Goal: Find specific page/section: Find specific page/section

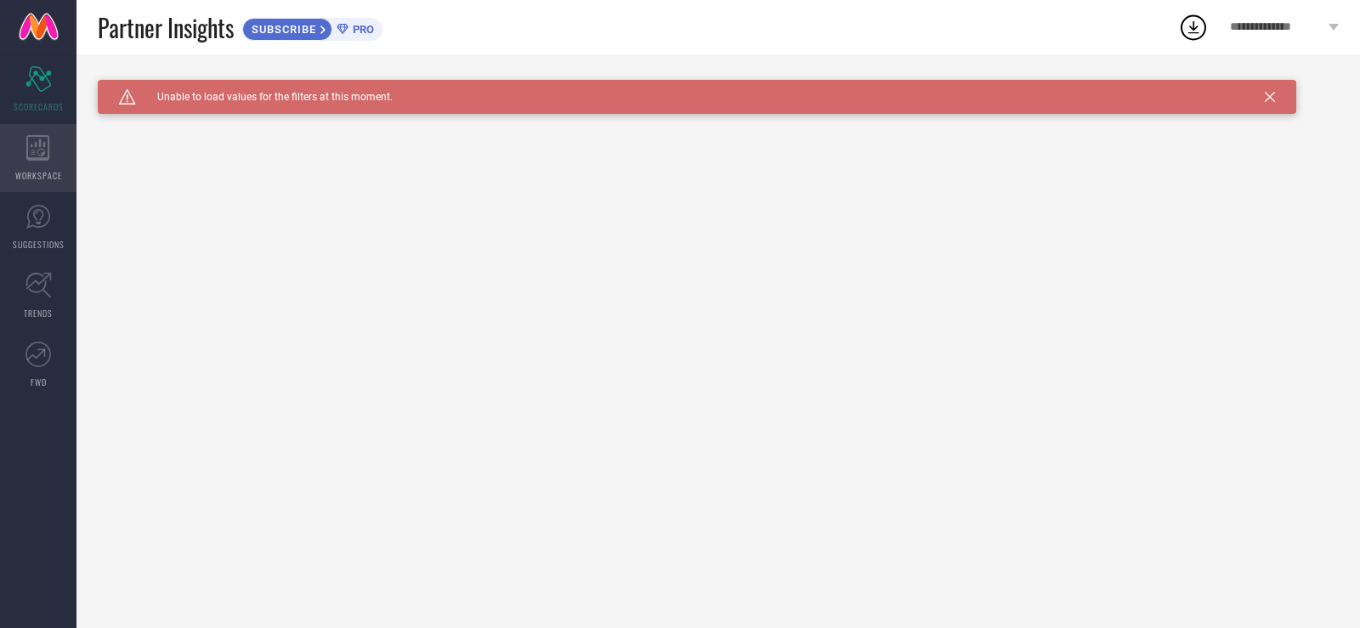
click at [42, 151] on icon at bounding box center [38, 147] width 24 height 25
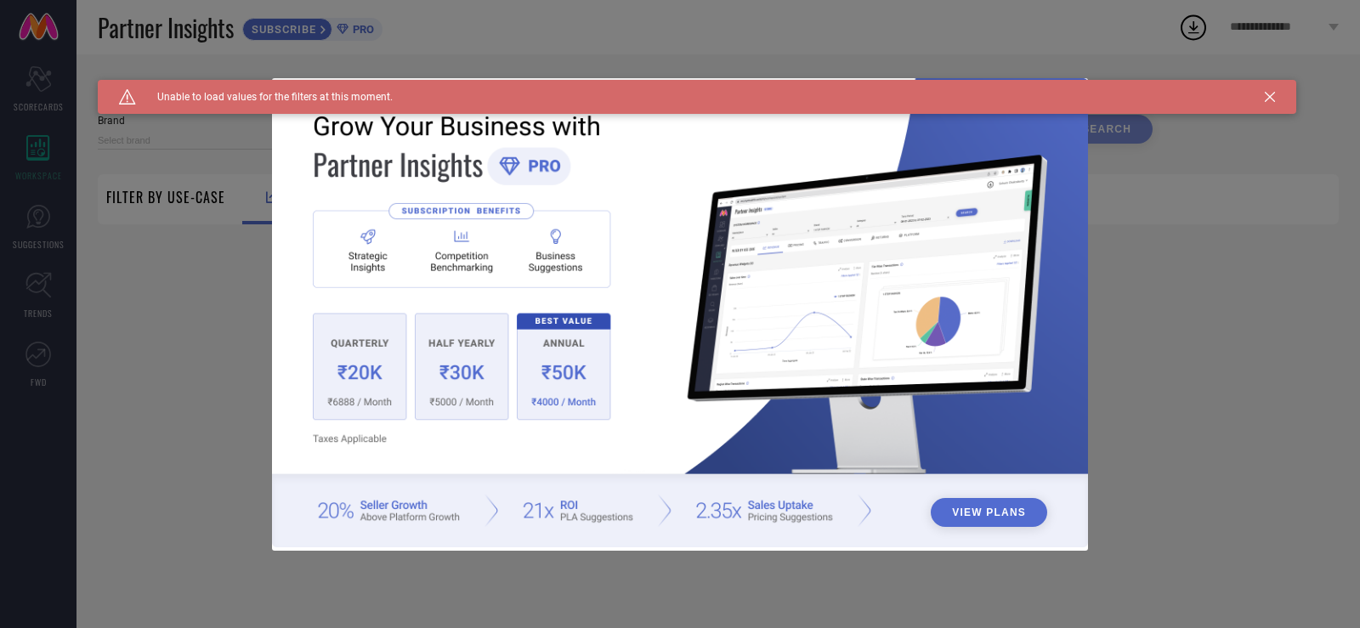
type input "1 STOP FASHION"
type input "All"
drag, startPoint x: 0, startPoint y: 253, endPoint x: 13, endPoint y: 247, distance: 14.1
click at [13, 247] on div "View Plans" at bounding box center [680, 314] width 1360 height 628
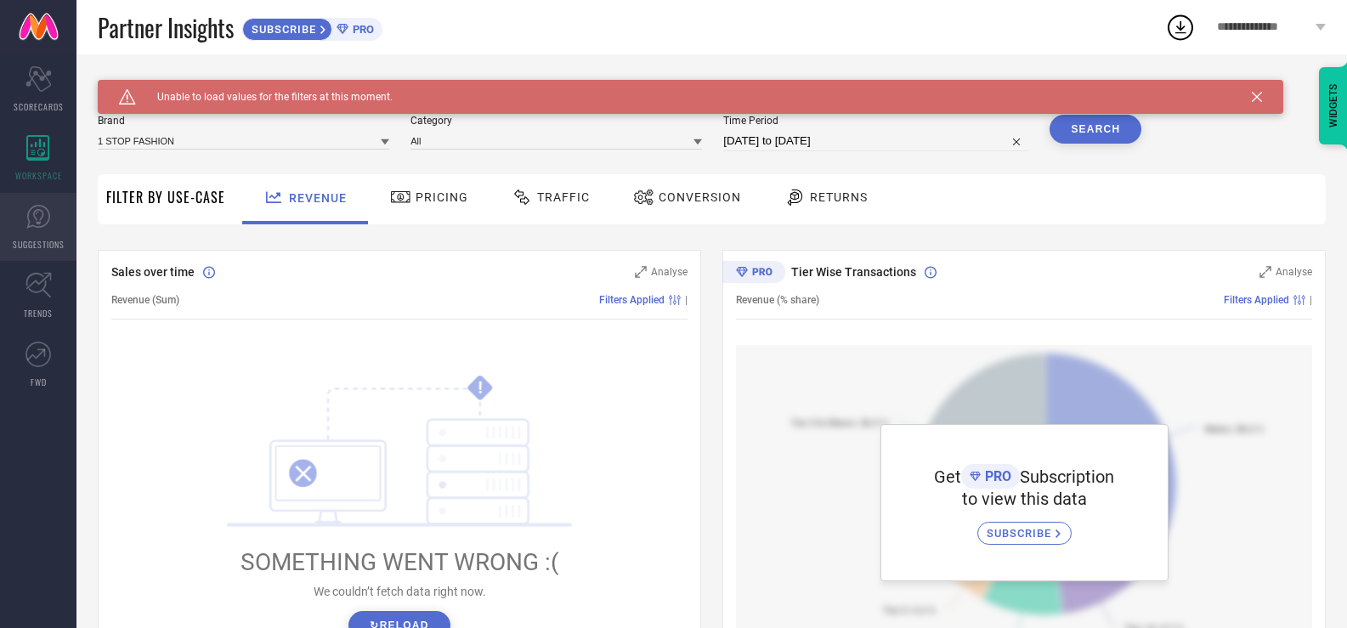
click at [23, 223] on link "SUGGESTIONS" at bounding box center [38, 227] width 76 height 68
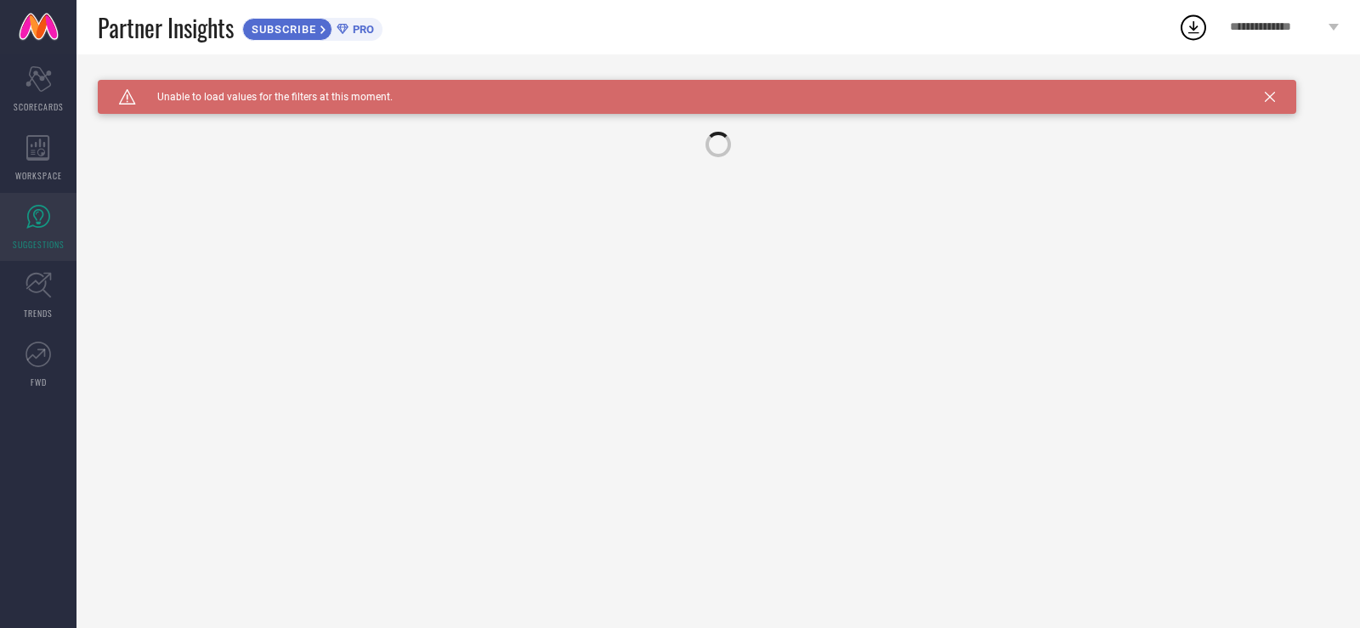
click at [1272, 99] on div "Caution Created with Sketch. Unable to load values for the filters at this mome…" at bounding box center [697, 97] width 1198 height 34
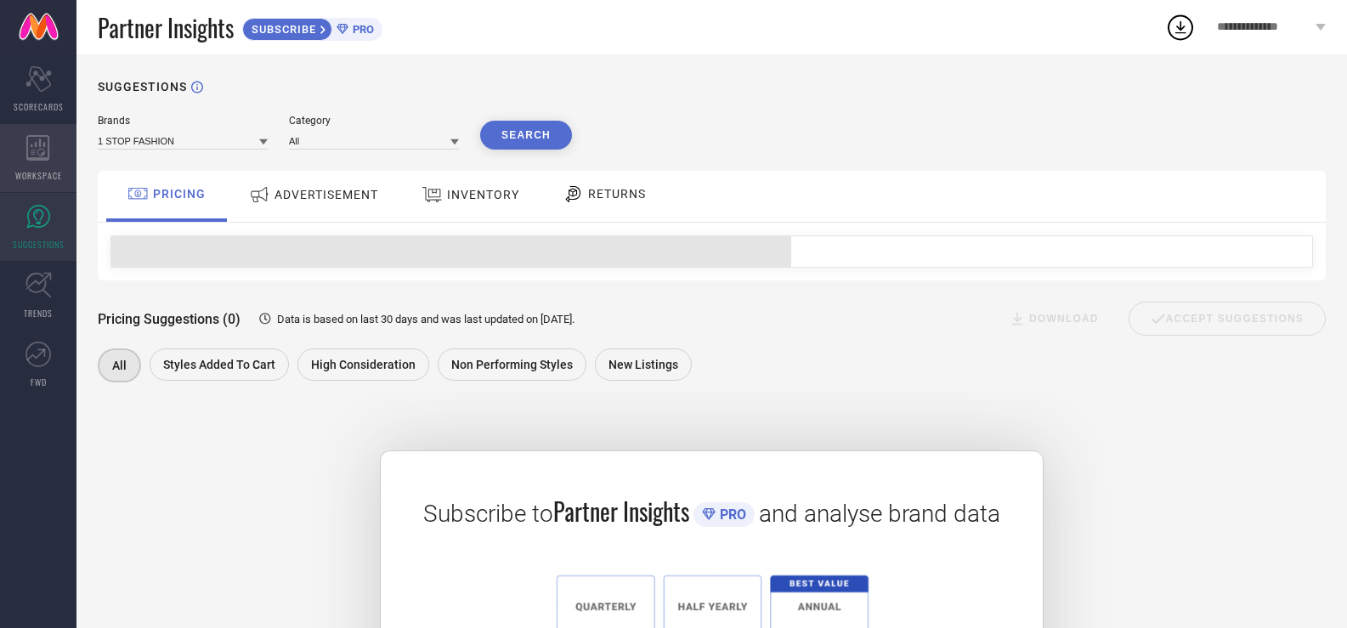
click at [33, 163] on div "WORKSPACE" at bounding box center [38, 158] width 76 height 68
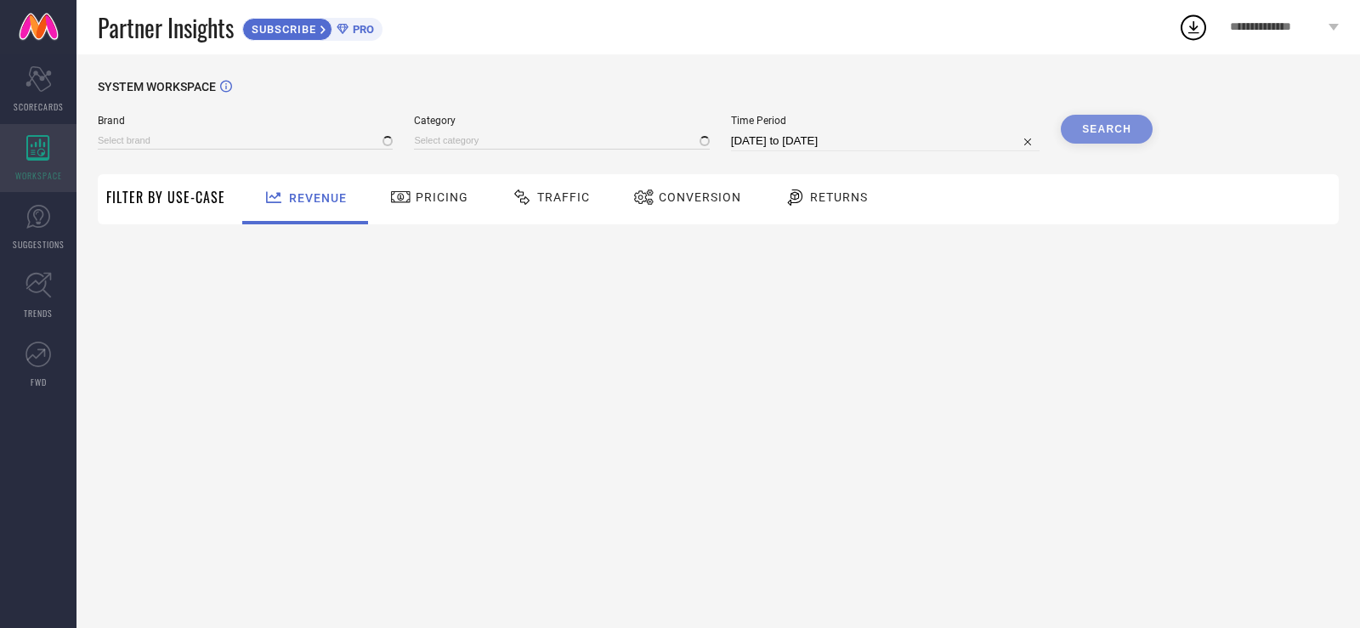
type input "1 STOP FASHION"
type input "All"
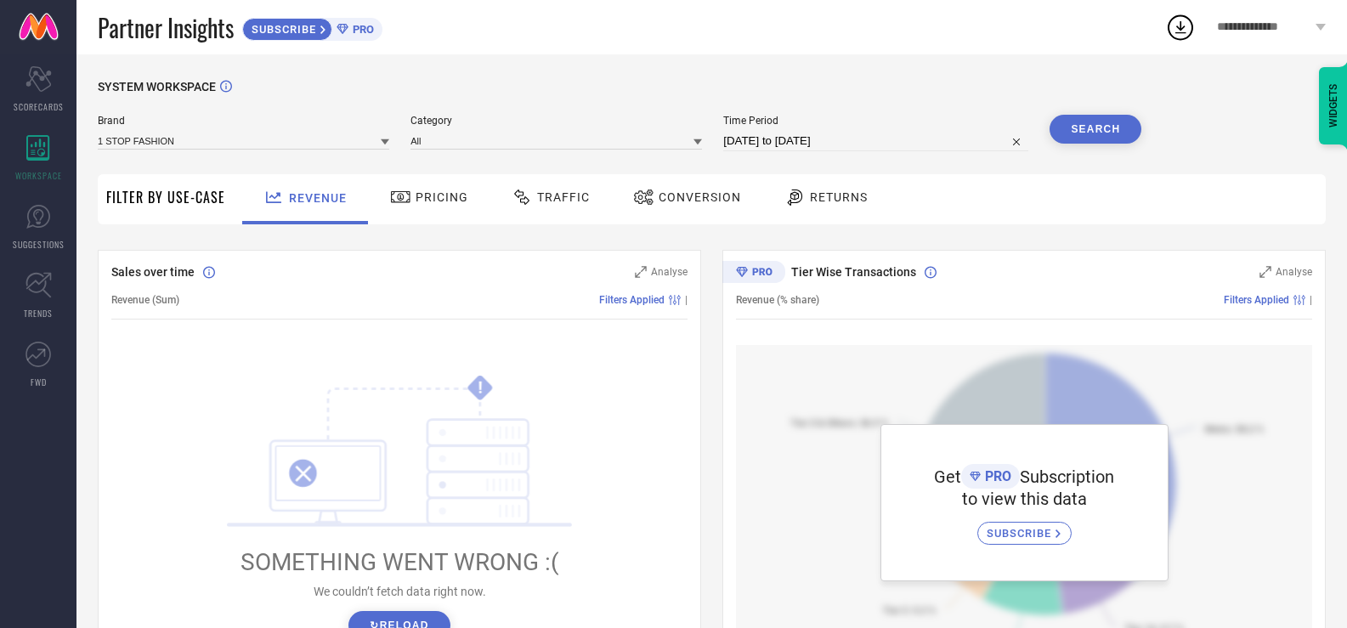
scroll to position [255, 0]
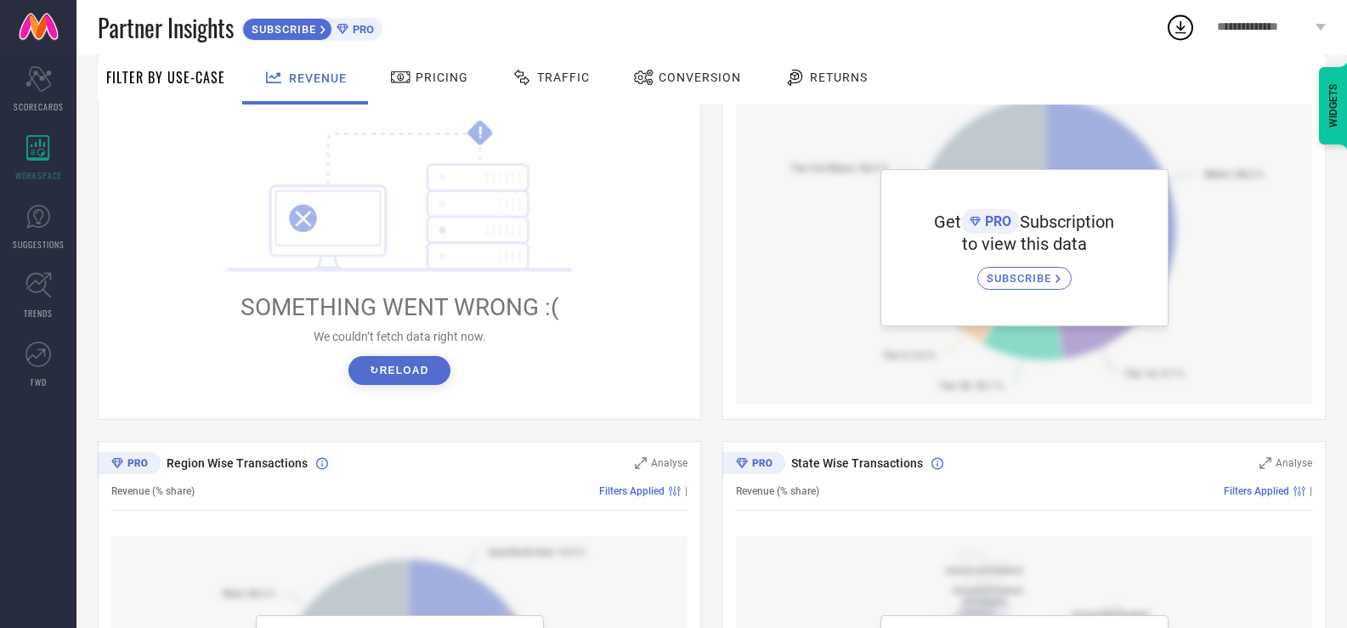
click at [396, 354] on div "! SOMETHING WENT WRONG :( We couldn’t fetch data right now. ↻ Reload" at bounding box center [399, 252] width 384 height 266
click at [387, 367] on button "↻ Reload" at bounding box center [398, 370] width 101 height 29
